Goal: Information Seeking & Learning: Learn about a topic

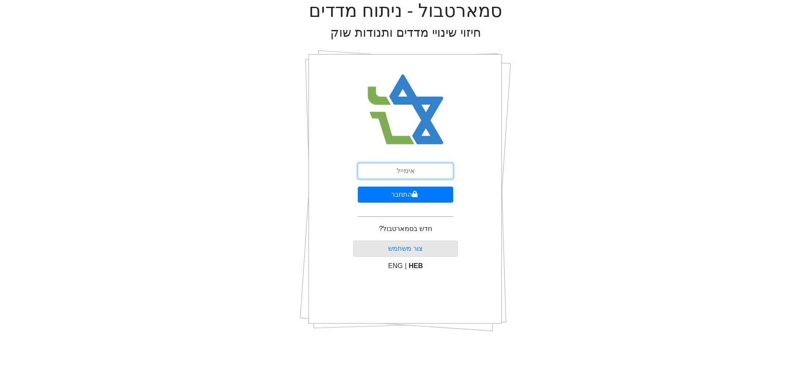
click at [410, 169] on input "email" at bounding box center [405, 171] width 95 height 16
type input "[EMAIL_ADDRESS][DOMAIN_NAME]"
click at [422, 197] on button "התחבר" at bounding box center [405, 195] width 95 height 16
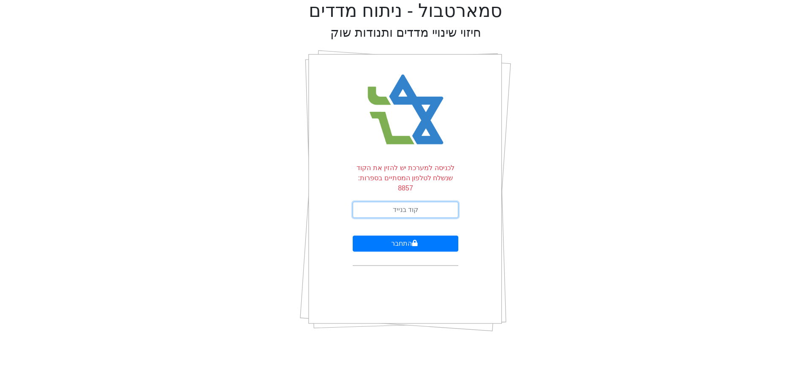
click at [422, 202] on input "text" at bounding box center [406, 210] width 106 height 16
click at [430, 202] on input "text" at bounding box center [406, 210] width 106 height 16
type input "699095"
click at [353, 236] on button "התחבר" at bounding box center [406, 244] width 106 height 16
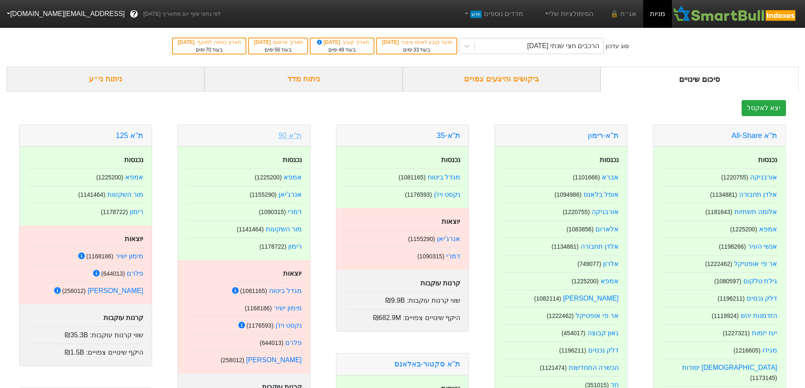
click at [299, 139] on link "ת''א 90" at bounding box center [289, 135] width 23 height 8
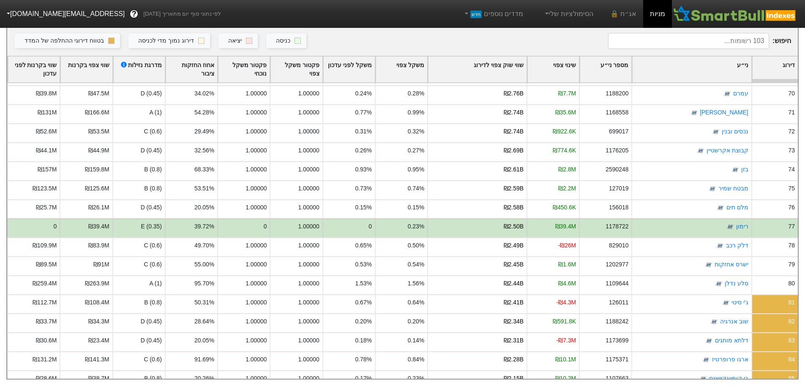
scroll to position [1352, 0]
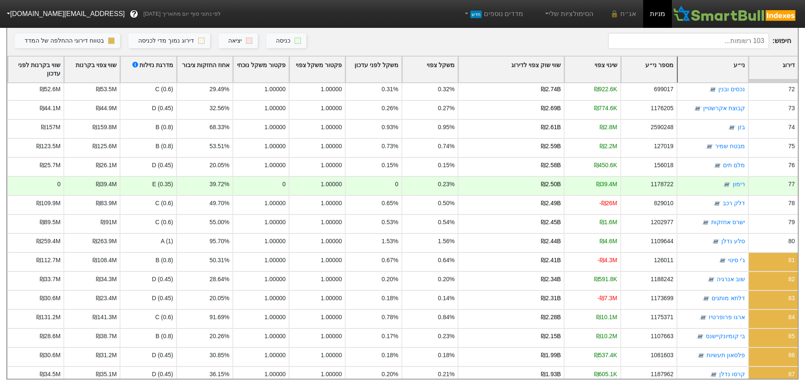
drag, startPoint x: 632, startPoint y: 61, endPoint x: 671, endPoint y: 71, distance: 39.9
click at [671, 71] on div "דירוג ני״ע מספר ני״ע שינוי צפוי שווי שוק צפוי לדירוג משקל צפוי משקל לפני עדכון …" at bounding box center [402, 70] width 791 height 28
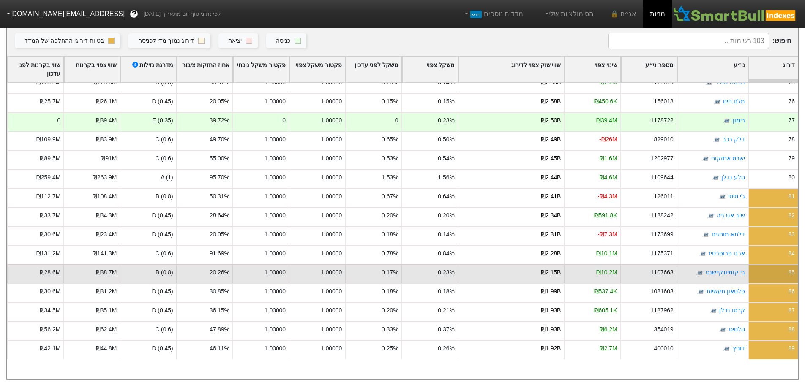
scroll to position [1367, 0]
